Goal: Transaction & Acquisition: Purchase product/service

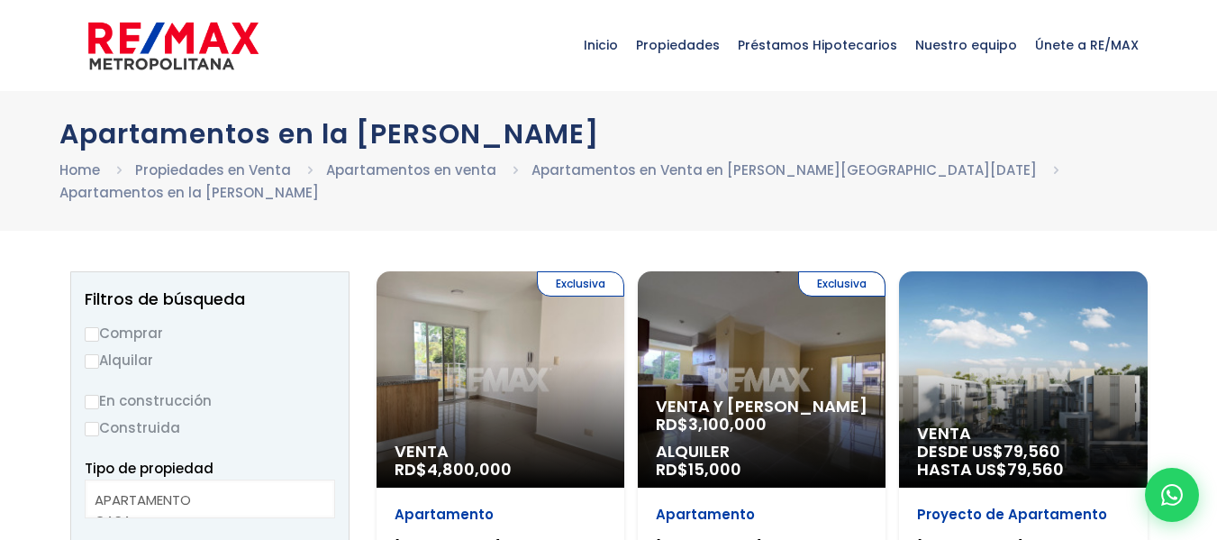
select select
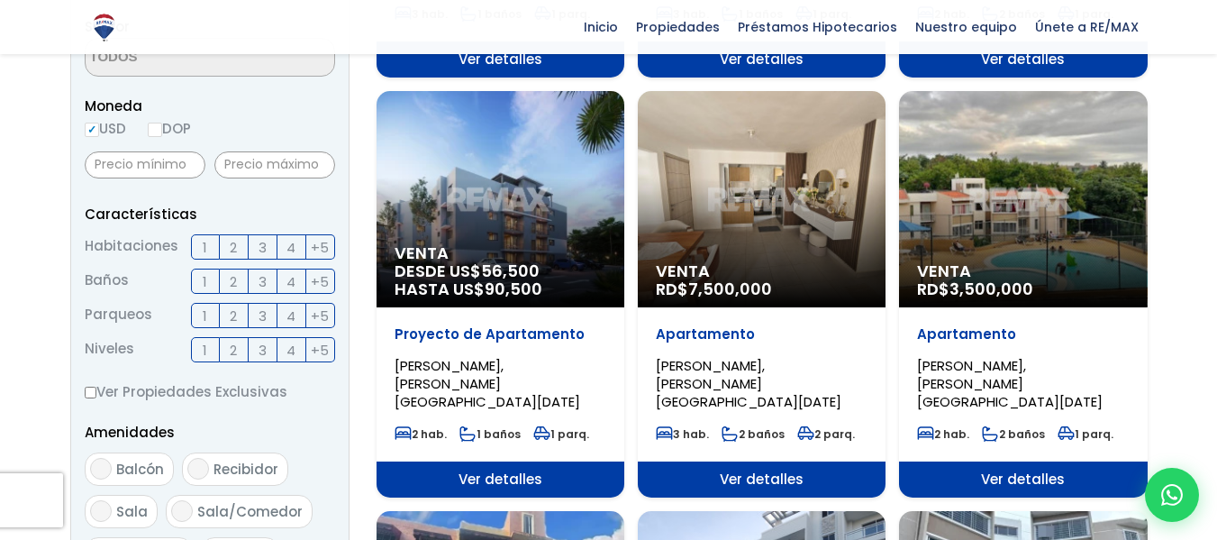
scroll to position [631, 0]
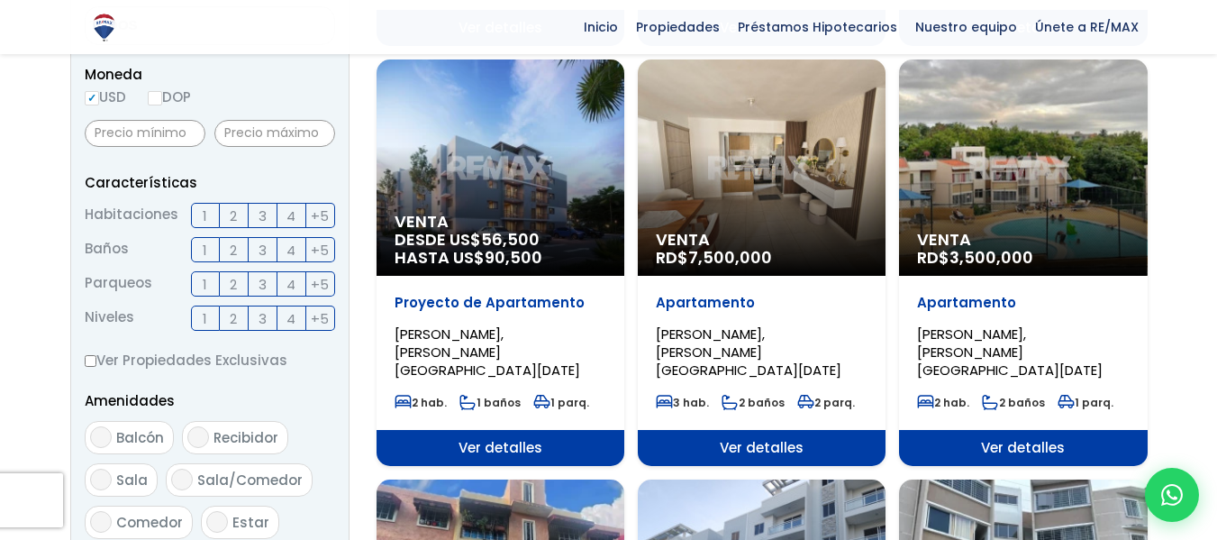
click at [478, 213] on span "Venta" at bounding box center [501, 222] width 212 height 18
click at [499, 228] on span "56,500" at bounding box center [510, 239] width 59 height 23
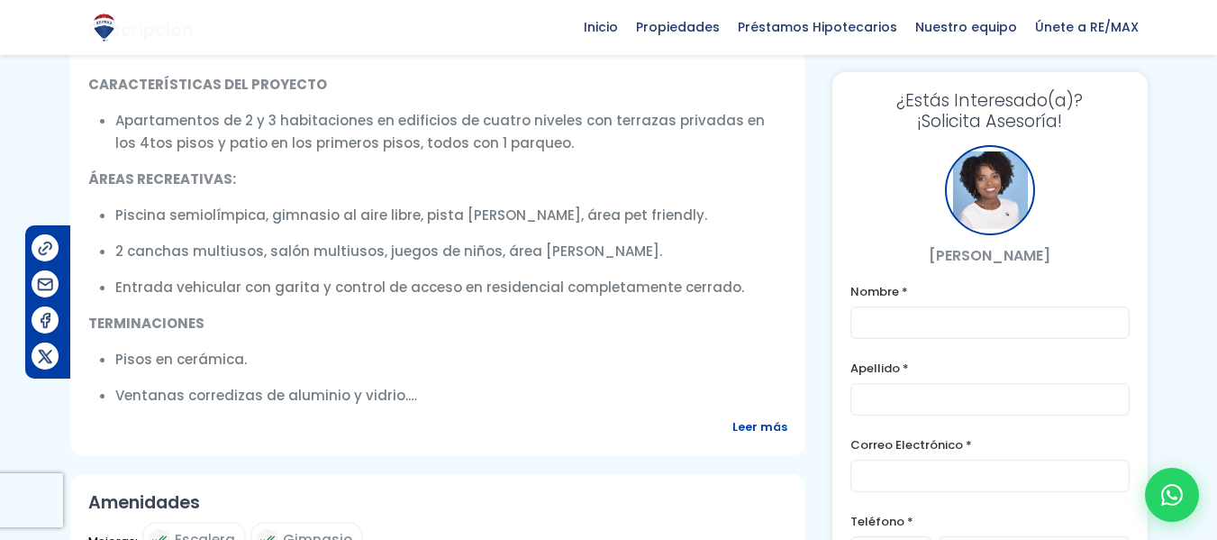
scroll to position [631, 0]
